Goal: Communication & Community: Answer question/provide support

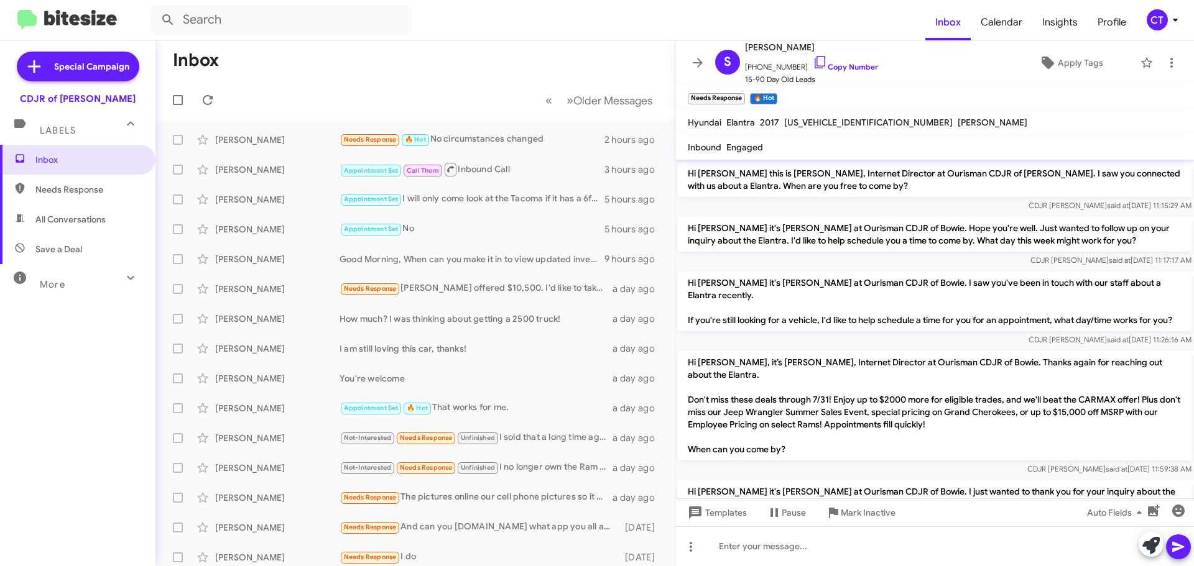
scroll to position [616, 0]
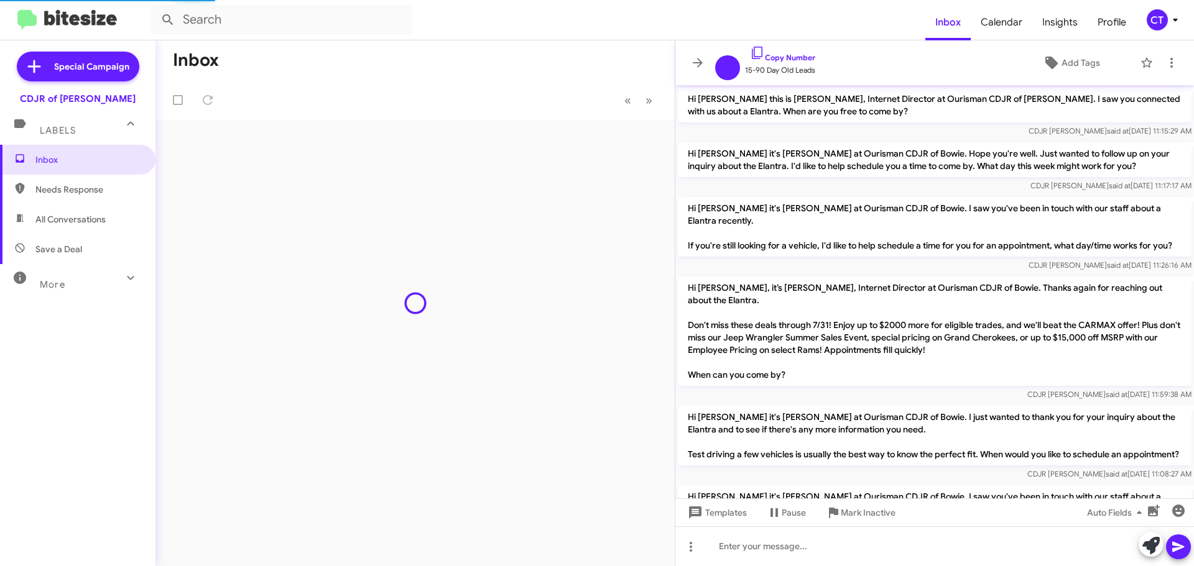
scroll to position [566, 0]
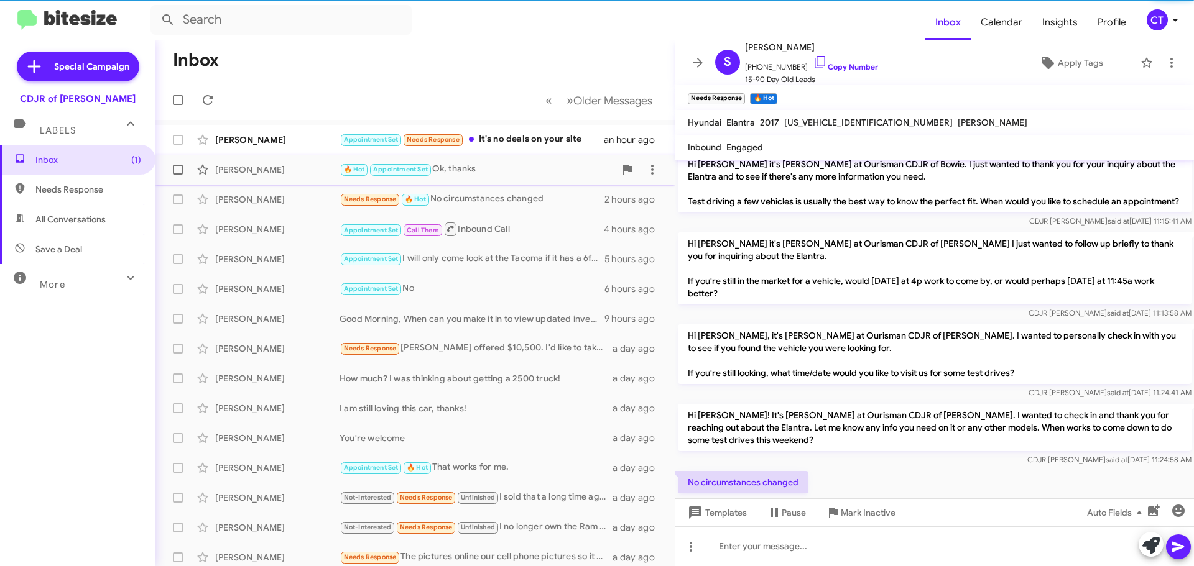
click at [533, 138] on div "Appointment Set Needs Response It's no deals on your site" at bounding box center [471, 139] width 264 height 14
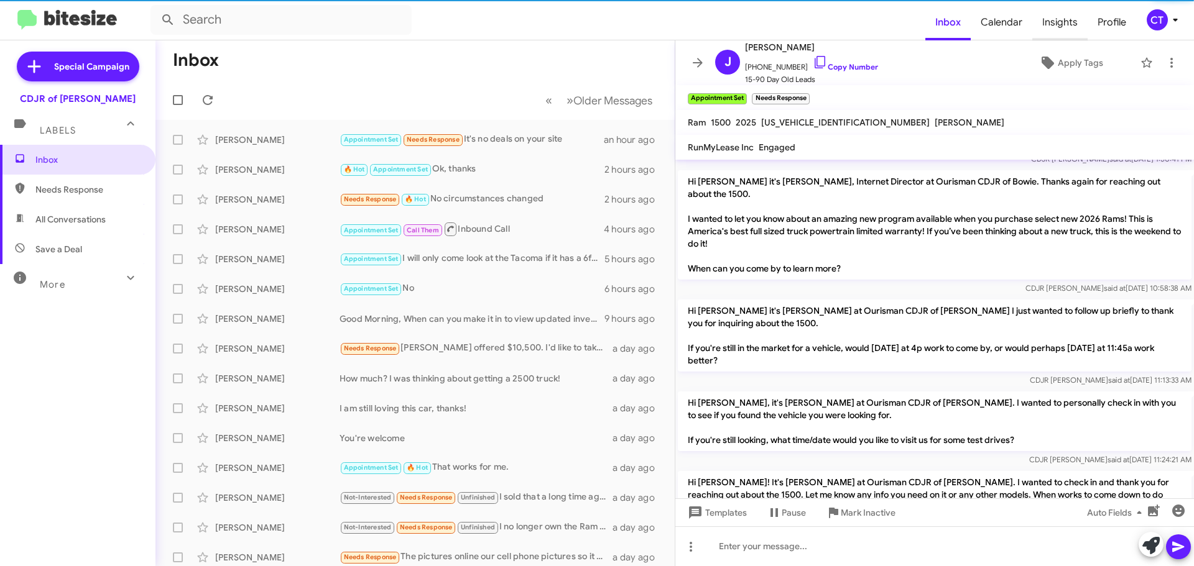
scroll to position [175, 0]
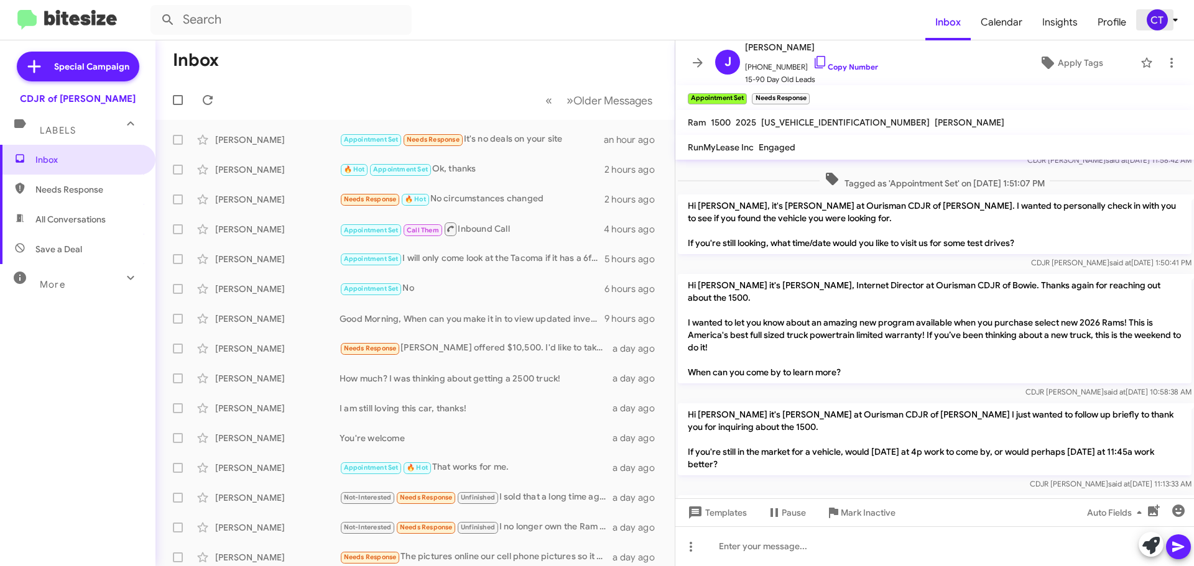
click at [1156, 24] on div "CT" at bounding box center [1157, 19] width 21 height 21
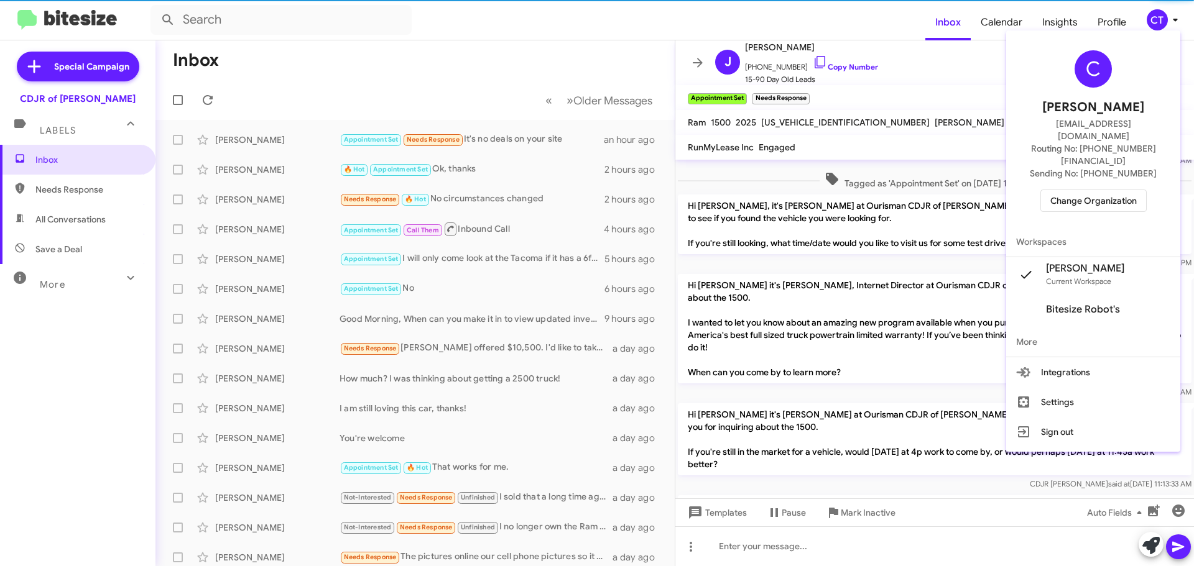
click at [1094, 190] on span "Change Organization" at bounding box center [1093, 200] width 86 height 21
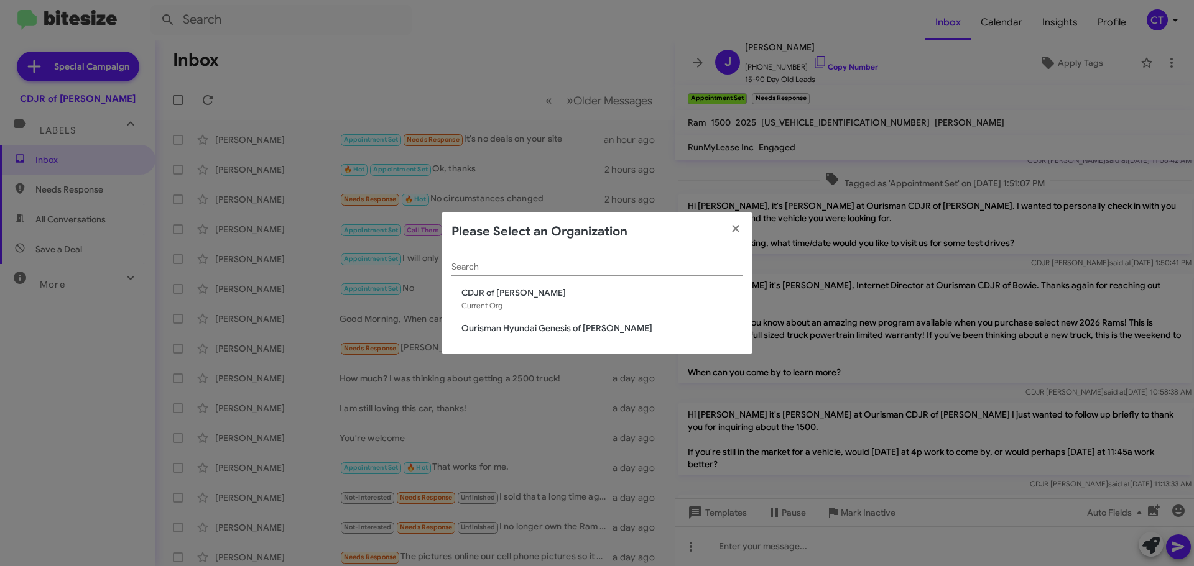
click at [541, 326] on span "Ourisman Hyundai Genesis of [PERSON_NAME]" at bounding box center [601, 328] width 281 height 12
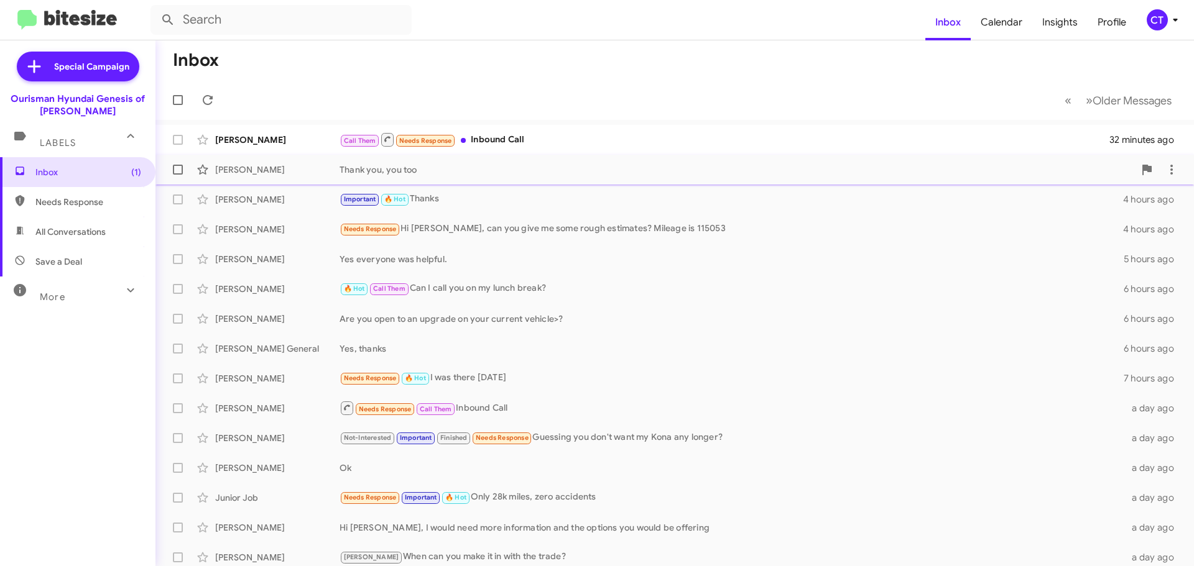
drag, startPoint x: 520, startPoint y: 137, endPoint x: 498, endPoint y: 163, distance: 33.5
click at [520, 136] on div "Call Them Needs Response Inbound Call" at bounding box center [724, 140] width 770 height 16
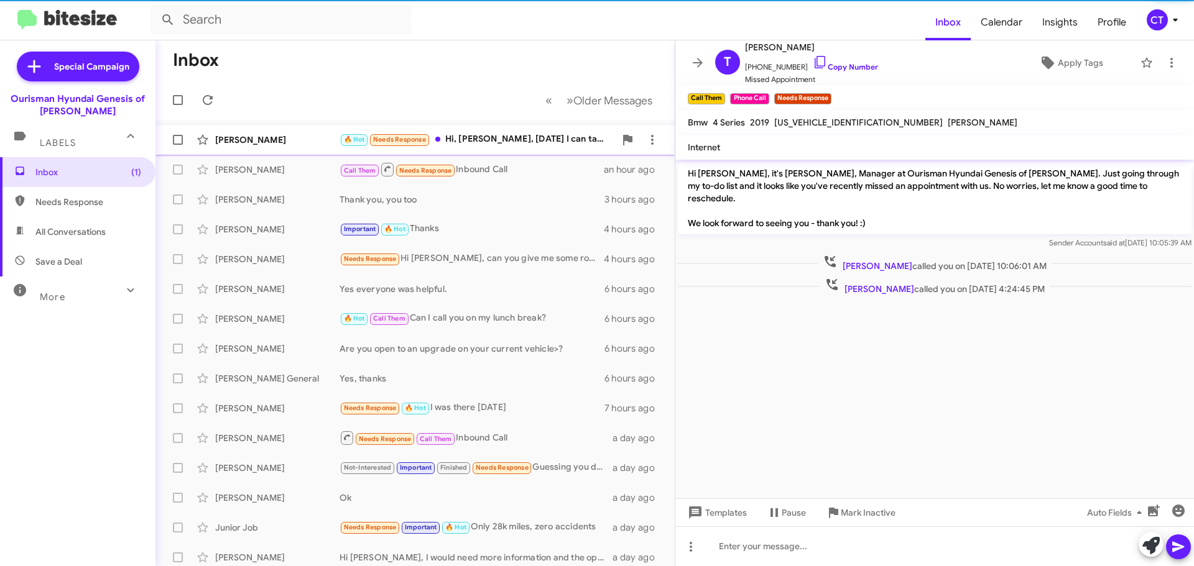
click at [522, 142] on div "🔥 Hot Needs Response Hi, Ciara, Tomorrow I can take the car at 10am, does that …" at bounding box center [476, 139] width 275 height 14
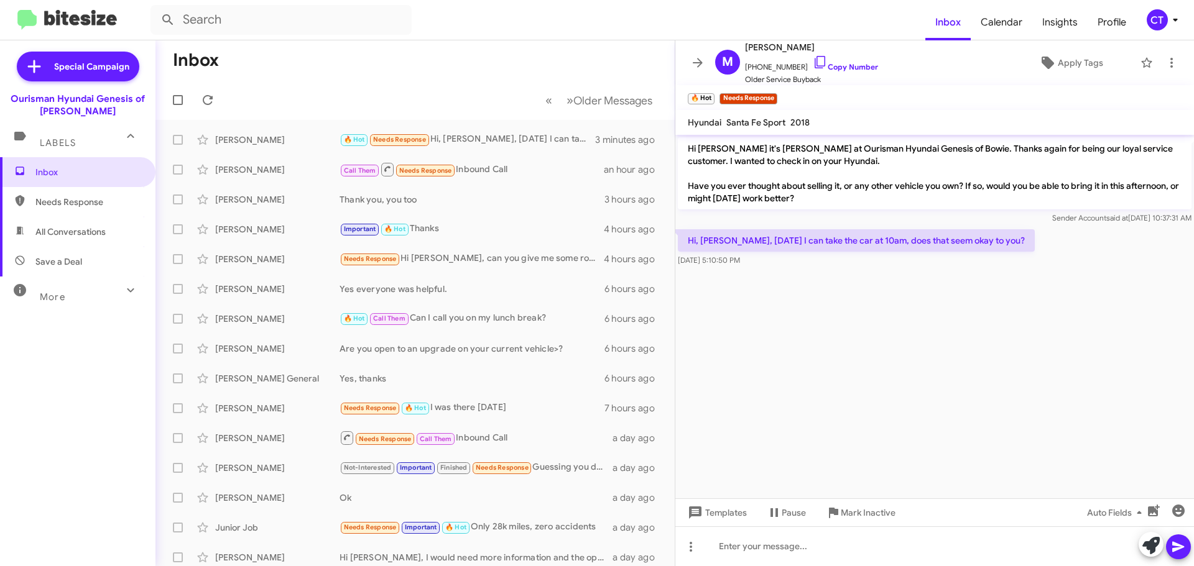
drag, startPoint x: 701, startPoint y: 241, endPoint x: 764, endPoint y: 268, distance: 68.5
click at [764, 268] on div "Hi, Ciara, Tomorrow I can take the car at 10am, does that seem okay to you? Aug…" at bounding box center [934, 248] width 519 height 42
copy div "Hi, Ciara, Tomorrow I can take the car at 10am, does that seem okay to you? Aug…"
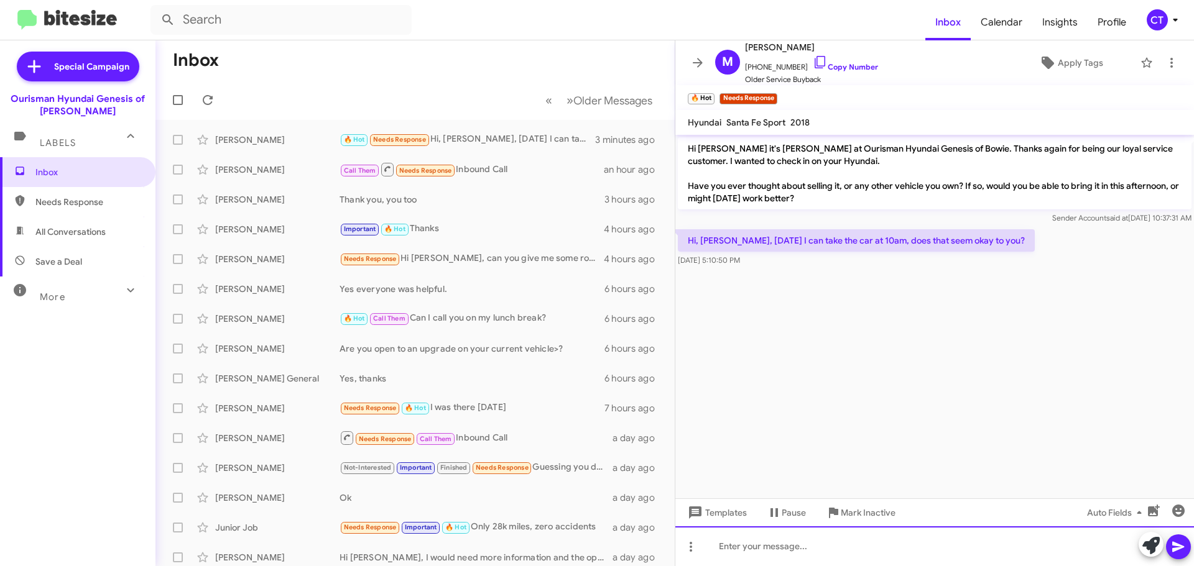
click at [874, 561] on div at bounding box center [934, 547] width 519 height 40
click at [859, 553] on div at bounding box center [934, 547] width 519 height 40
click at [913, 548] on div "That's perfect! I have you set for tomorrow at 10." at bounding box center [934, 547] width 519 height 40
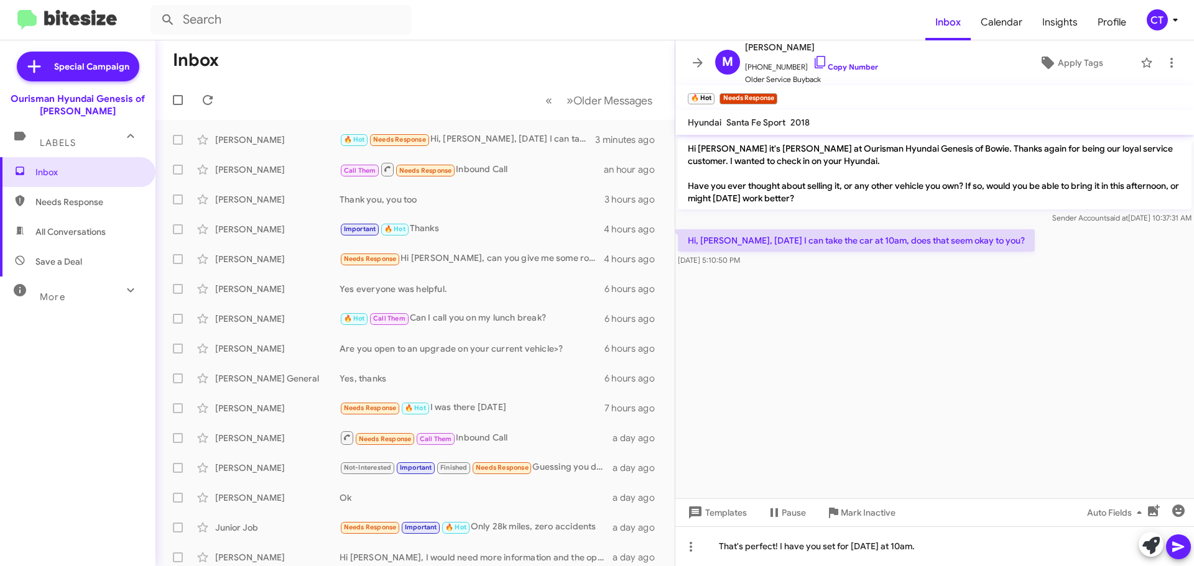
click at [1175, 552] on icon at bounding box center [1178, 547] width 15 height 15
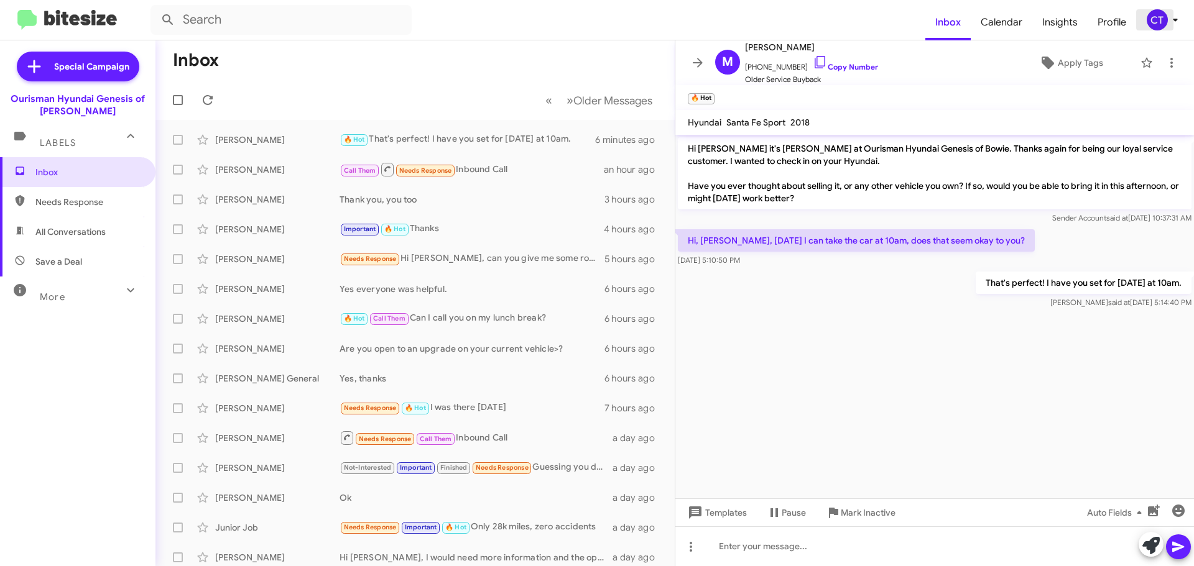
click at [1169, 11] on span "CT" at bounding box center [1164, 19] width 37 height 21
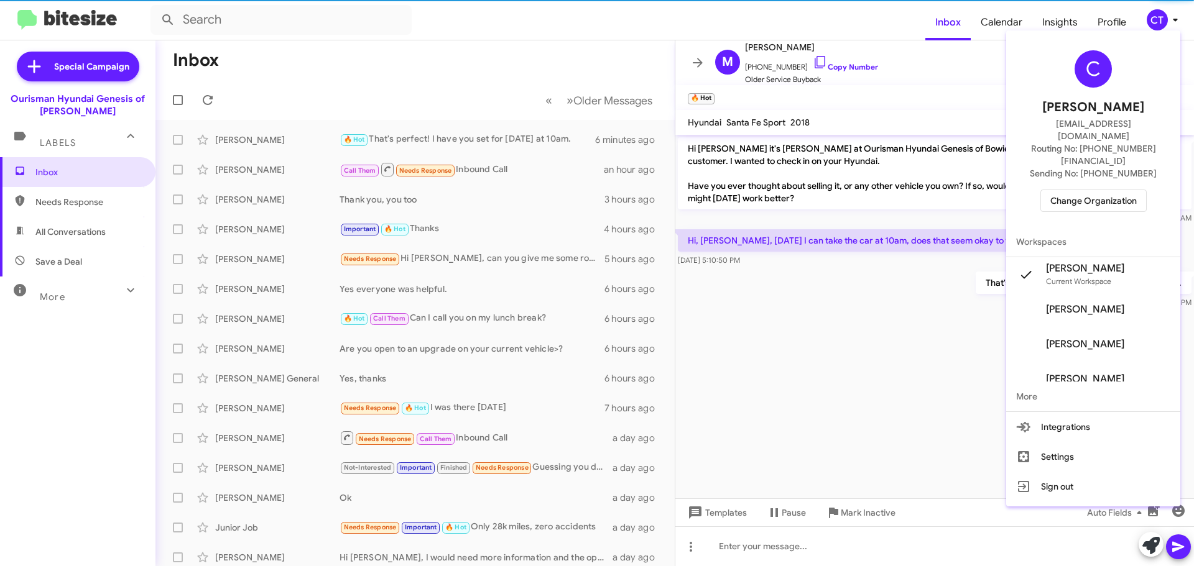
click at [1107, 190] on span "Change Organization" at bounding box center [1093, 200] width 86 height 21
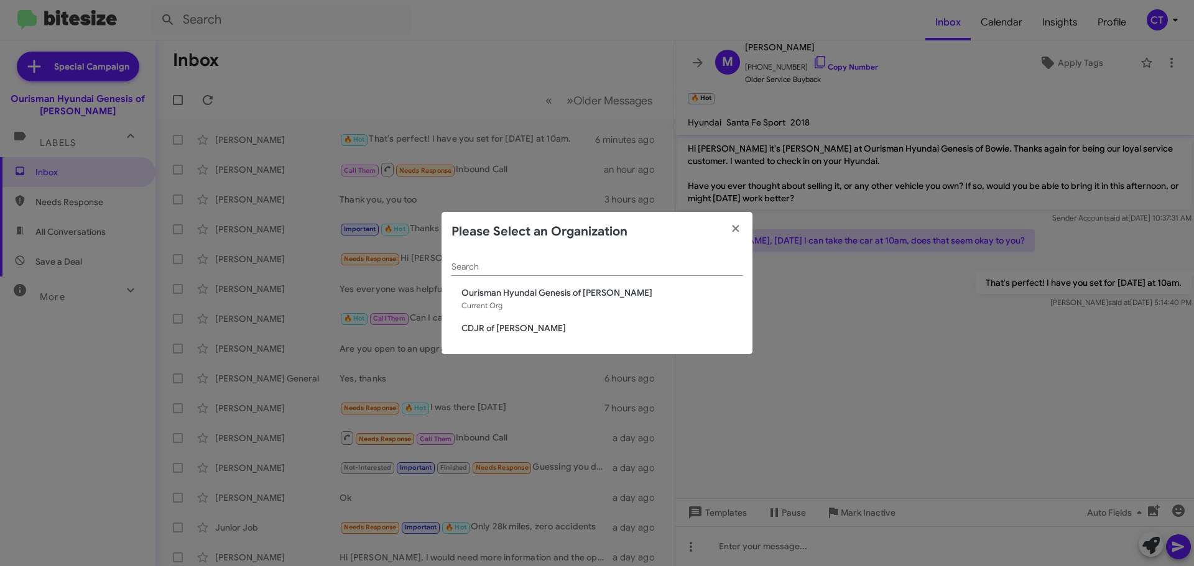
click at [503, 331] on span "CDJR of [PERSON_NAME]" at bounding box center [601, 328] width 281 height 12
